Goal: Find specific page/section: Find specific page/section

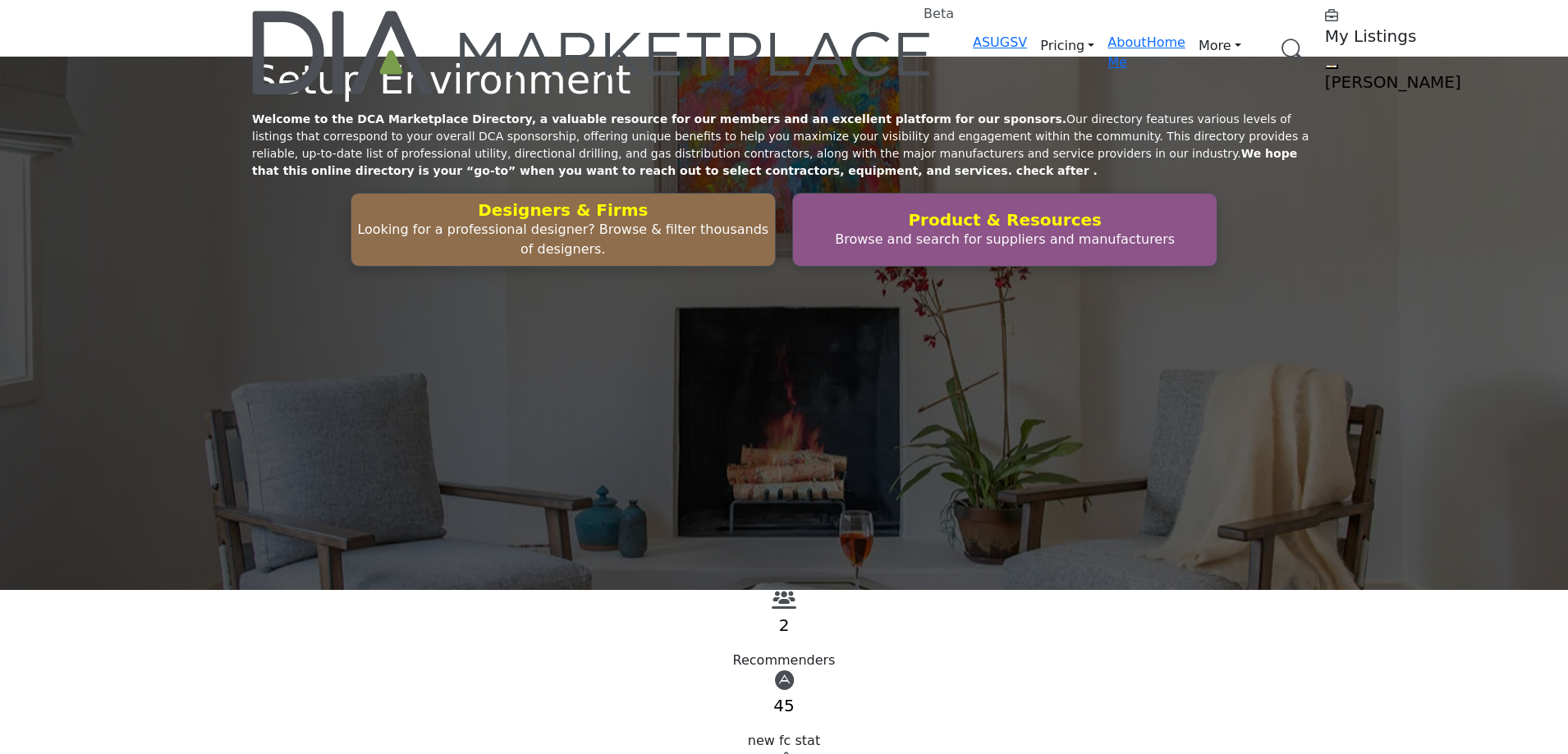
click at [0, 0] on link "Browse Categories" at bounding box center [0, 0] width 0 height 0
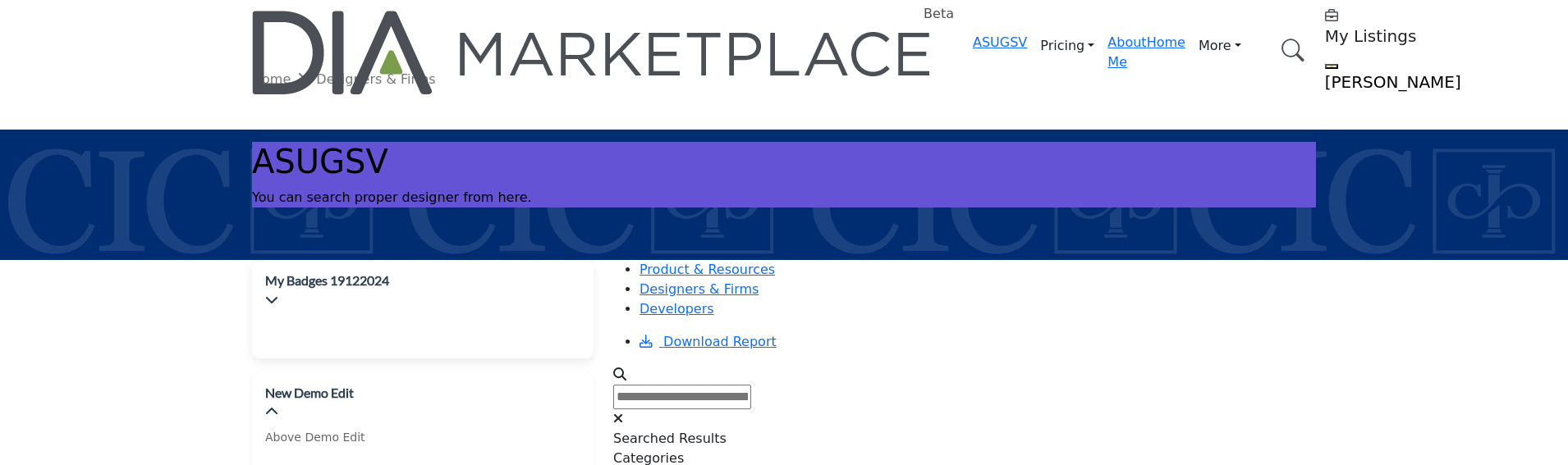
click at [389, 277] on h2 "My Badges 19122024" at bounding box center [327, 281] width 124 height 18
click at [278, 293] on icon "button" at bounding box center [272, 300] width 13 height 13
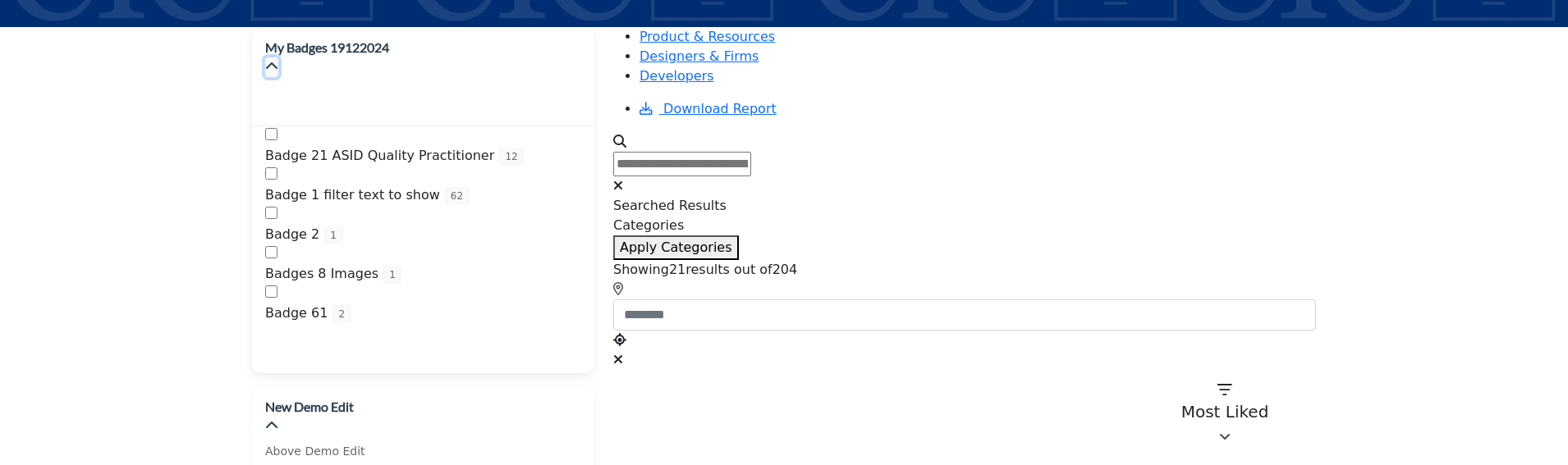
scroll to position [246, 0]
